Goal: Transaction & Acquisition: Purchase product/service

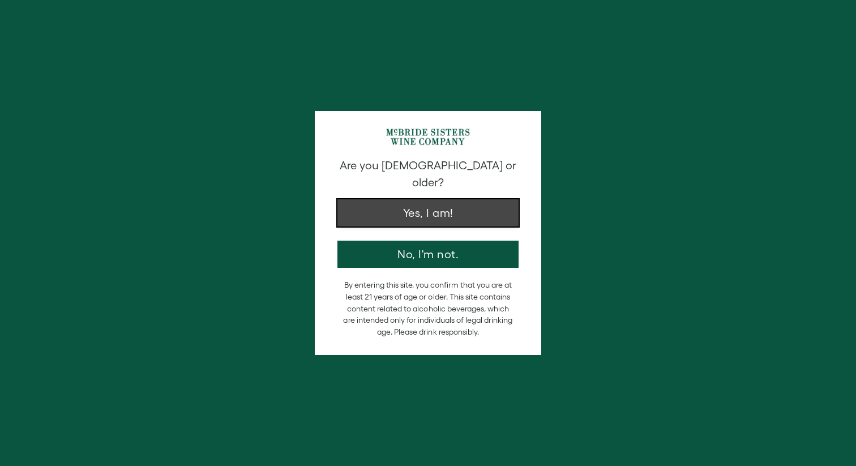
click at [461, 204] on button "Yes, I am!" at bounding box center [427, 212] width 181 height 27
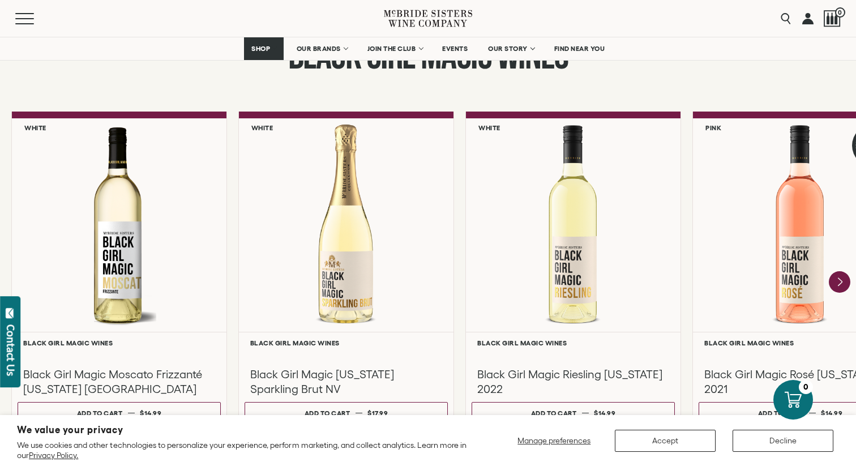
scroll to position [954, 0]
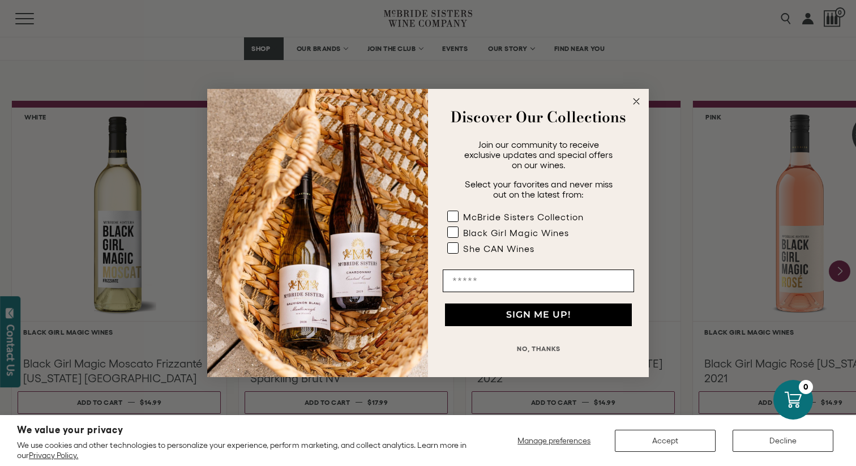
click at [637, 99] on circle "Close dialog" at bounding box center [636, 101] width 13 height 13
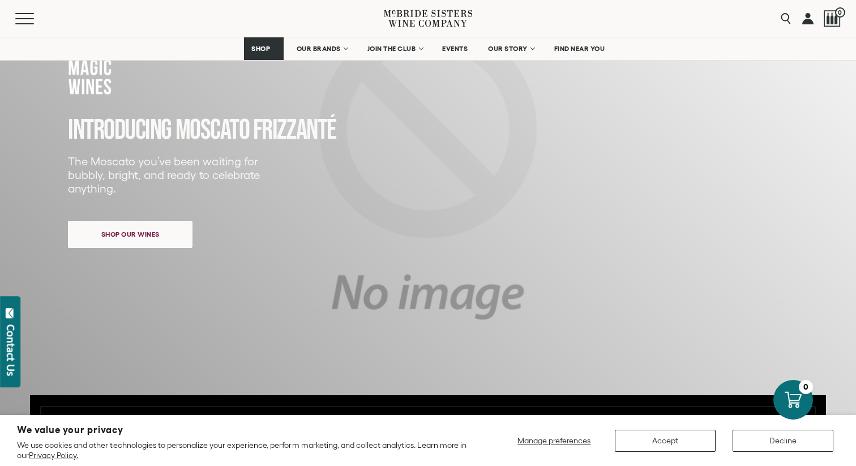
scroll to position [0, 0]
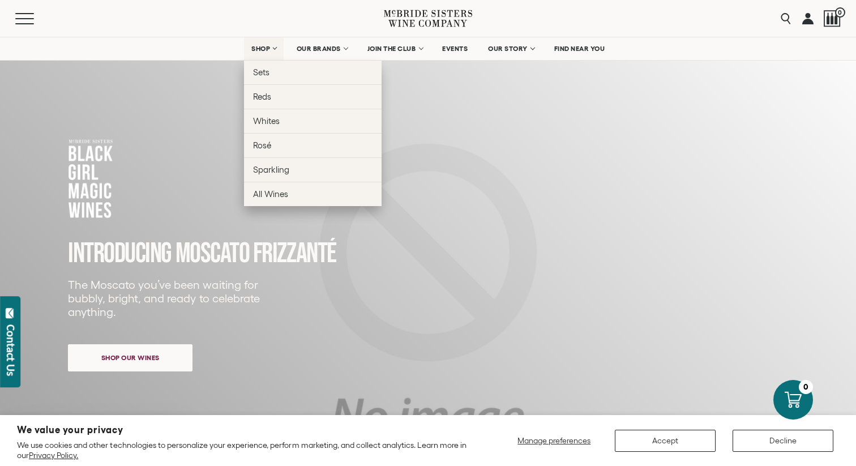
click at [267, 45] on span "SHOP" at bounding box center [260, 49] width 19 height 8
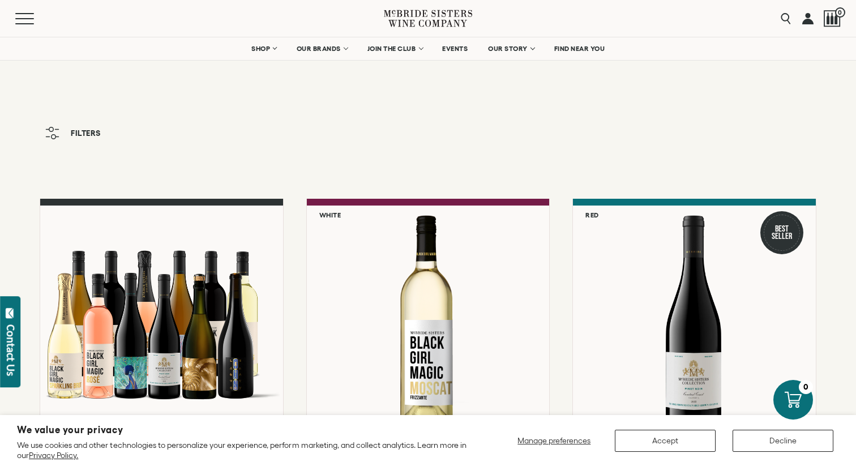
click at [79, 134] on span "Filters" at bounding box center [86, 133] width 30 height 8
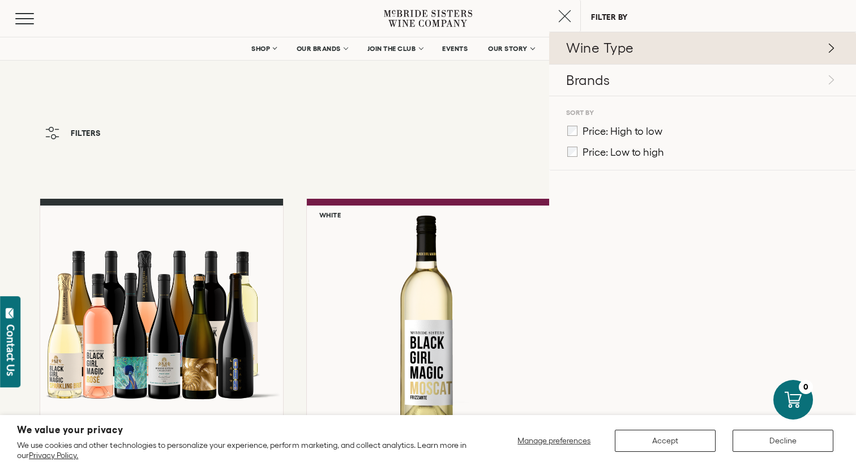
click at [635, 51] on p "Wine Type" at bounding box center [701, 47] width 270 height 19
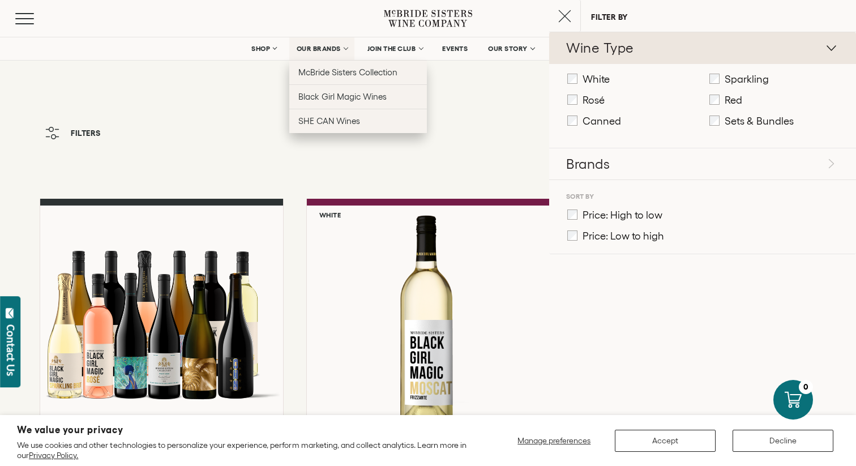
click at [323, 48] on span "OUR BRANDS" at bounding box center [319, 49] width 44 height 8
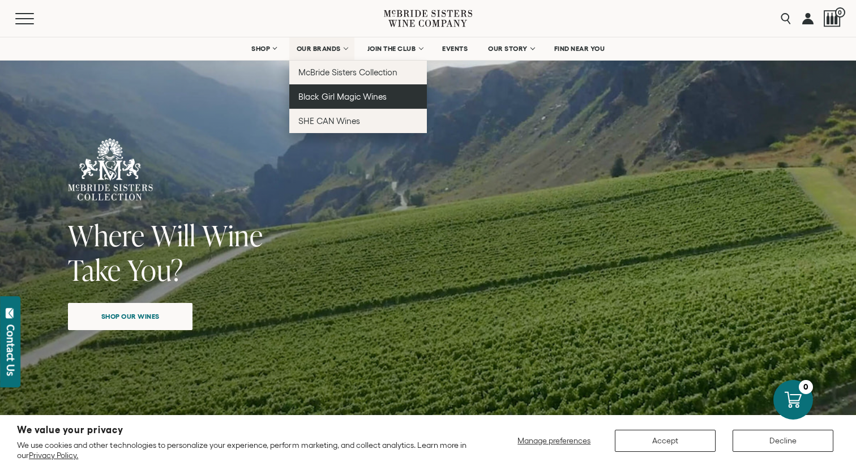
click at [335, 96] on span "Black Girl Magic Wines" at bounding box center [342, 97] width 88 height 10
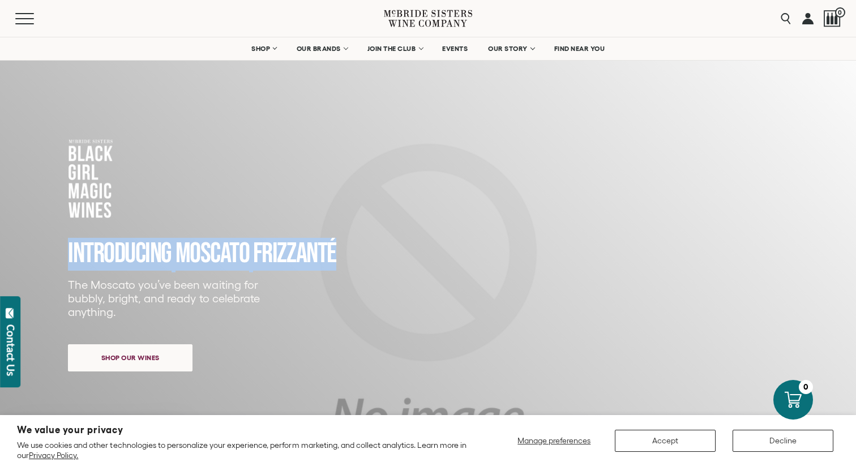
drag, startPoint x: 66, startPoint y: 252, endPoint x: 351, endPoint y: 252, distance: 284.6
click at [351, 252] on div "INTRODUCING MOSCATO FRIZZANTé The Moscato you’ve been waiting for bubbly, brigh…" at bounding box center [427, 311] width 833 height 550
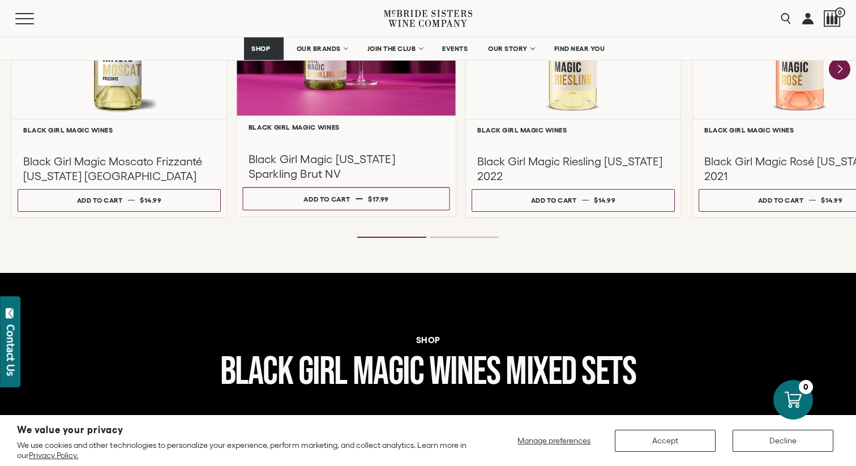
scroll to position [1148, 0]
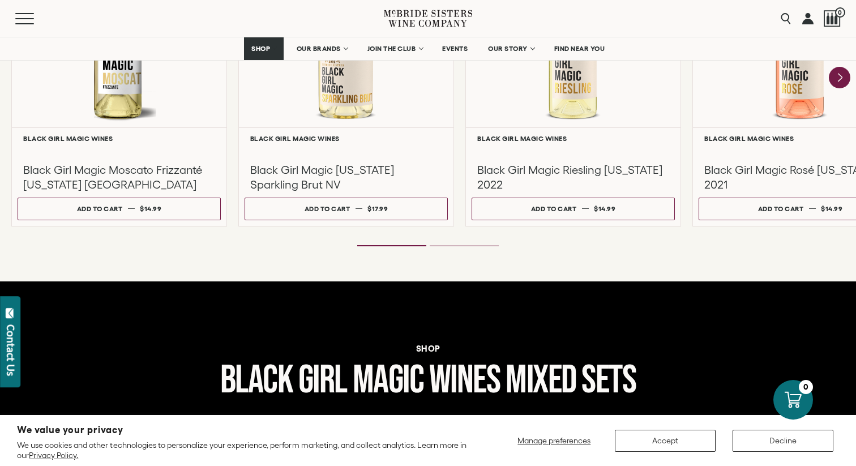
click at [470, 247] on div "**********" at bounding box center [428, 29] width 856 height 506
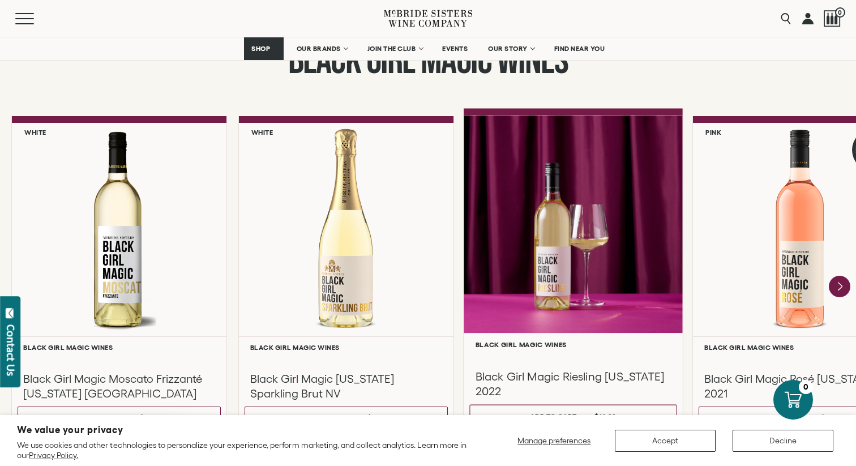
scroll to position [941, 0]
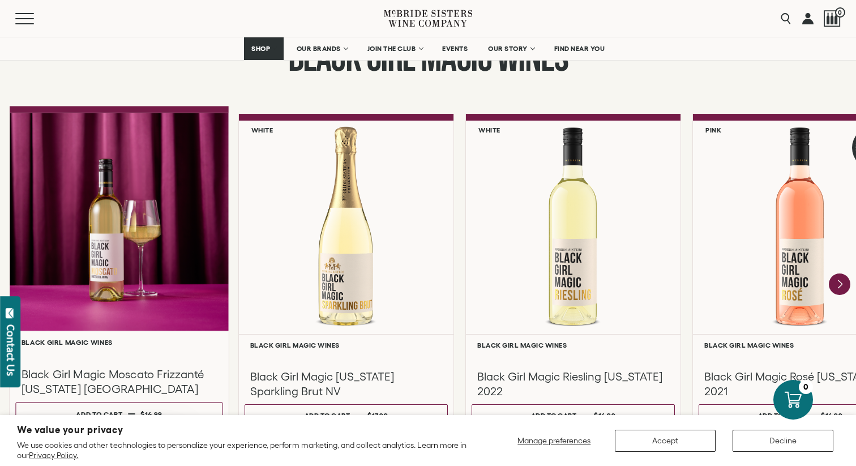
click at [117, 300] on div at bounding box center [119, 222] width 219 height 218
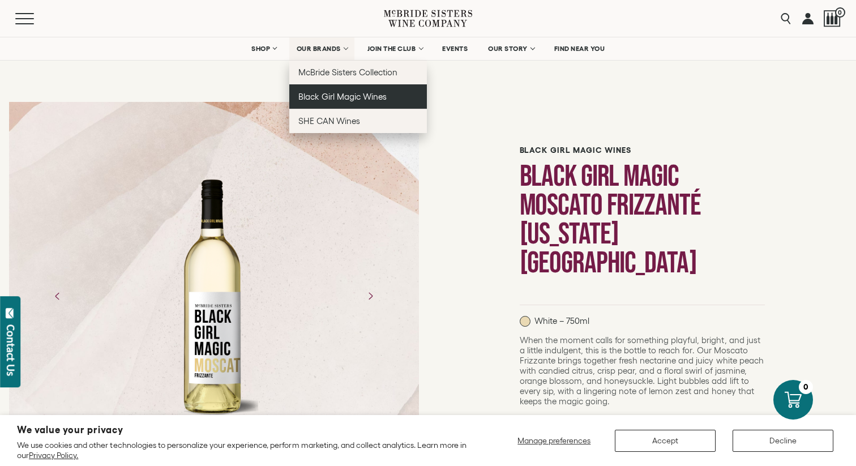
click at [341, 96] on span "Black Girl Magic Wines" at bounding box center [342, 97] width 88 height 10
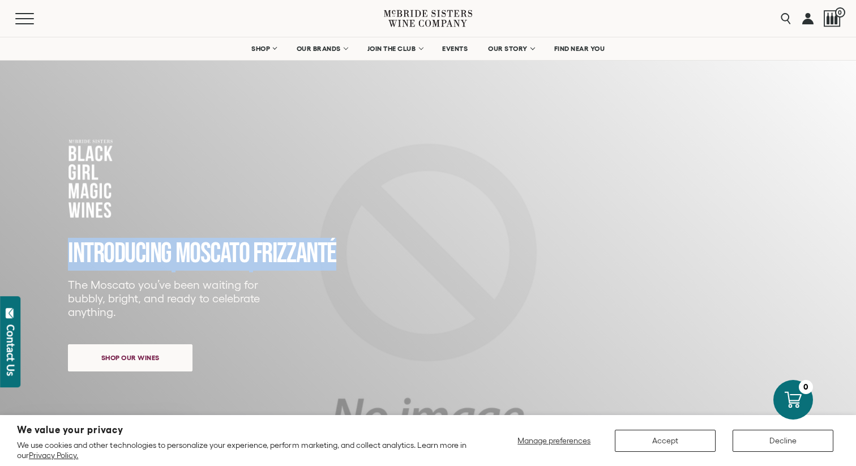
drag, startPoint x: 62, startPoint y: 250, endPoint x: 420, endPoint y: 248, distance: 357.6
click at [420, 248] on div "INTRODUCING MOSCATO FRIZZANTé The Moscato you’ve been waiting for bubbly, brigh…" at bounding box center [427, 311] width 833 height 550
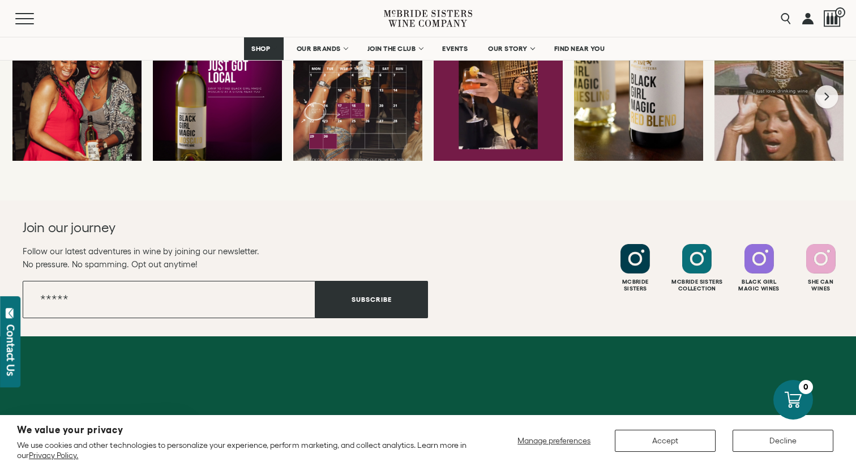
scroll to position [3114, 0]
